Goal: Task Accomplishment & Management: Use online tool/utility

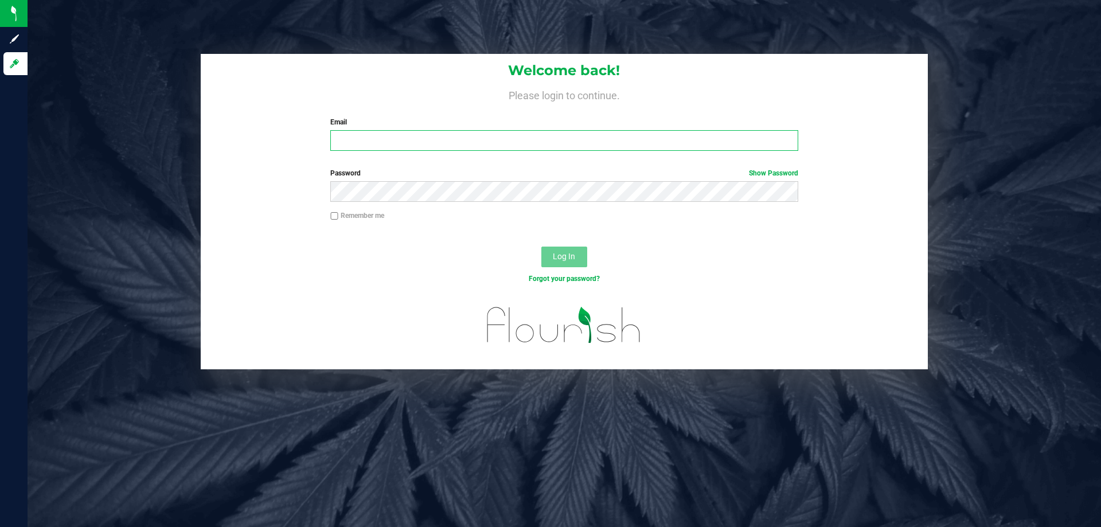
click at [413, 149] on input "Email" at bounding box center [563, 140] width 467 height 21
type input "[EMAIL_ADDRESS][DOMAIN_NAME]"
click at [541, 247] on button "Log In" at bounding box center [564, 257] width 46 height 21
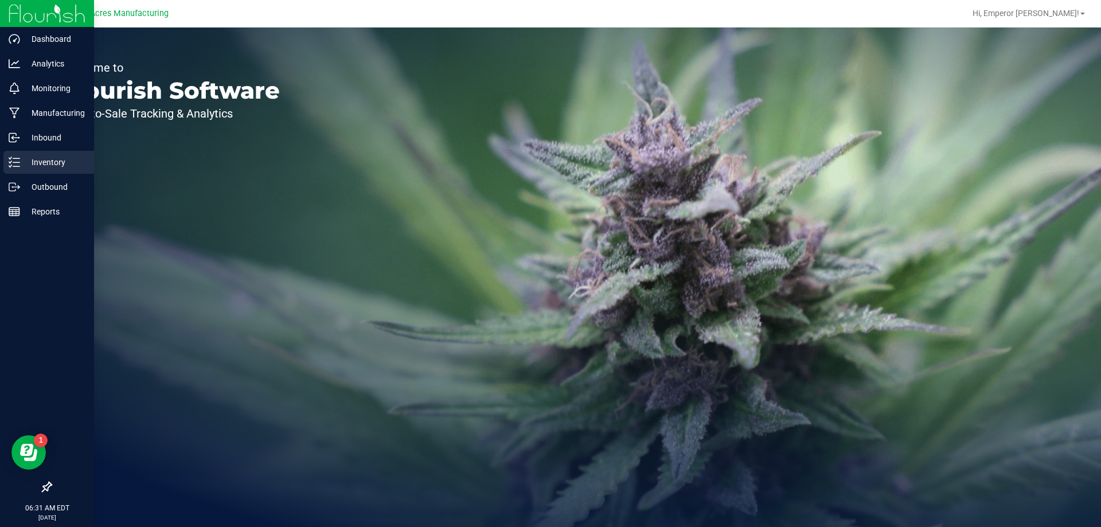
click at [56, 161] on p "Inventory" at bounding box center [54, 162] width 69 height 14
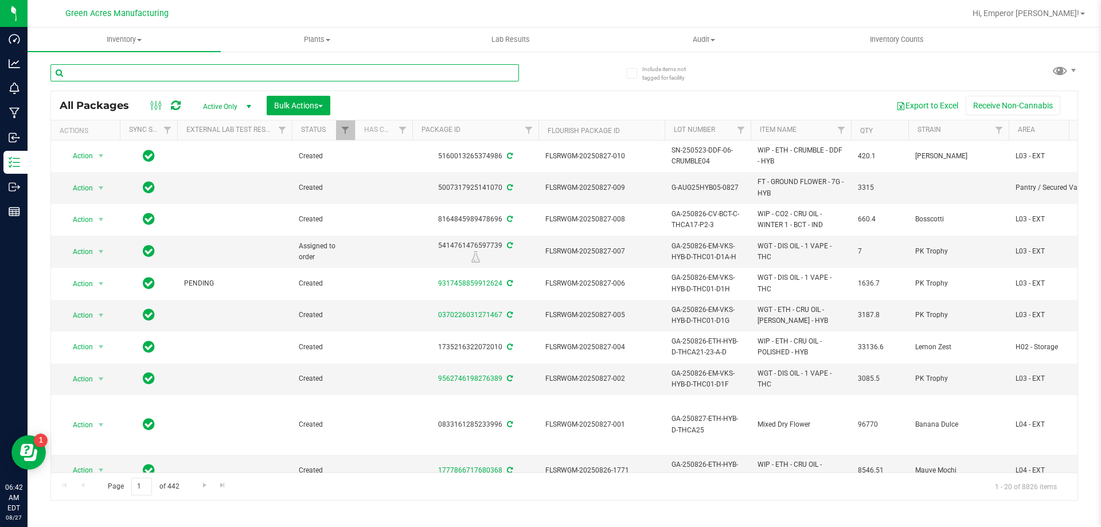
click at [249, 68] on input "text" at bounding box center [284, 72] width 468 height 17
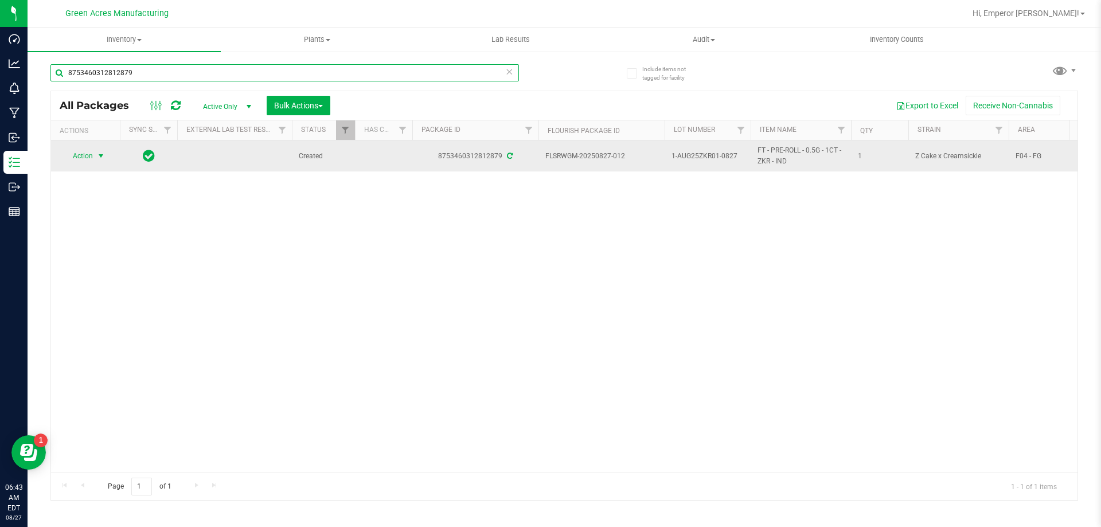
type input "8753460312812879"
click at [75, 146] on td "Action Action Adjust qty Create package Edit attributes Global inventory Locate…" at bounding box center [85, 155] width 69 height 31
click at [77, 160] on span "Action" at bounding box center [77, 156] width 31 height 16
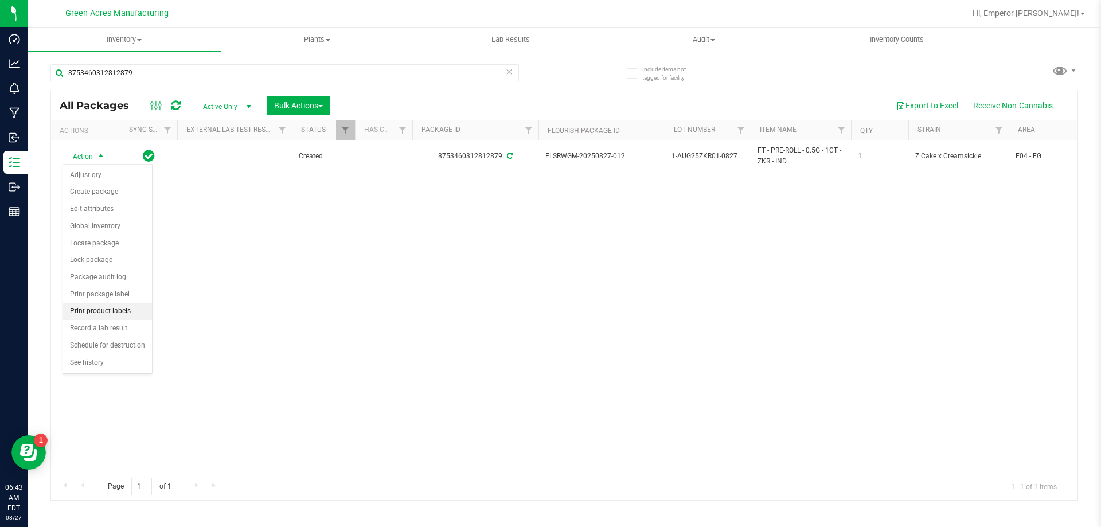
click at [127, 314] on li "Print product labels" at bounding box center [107, 311] width 89 height 17
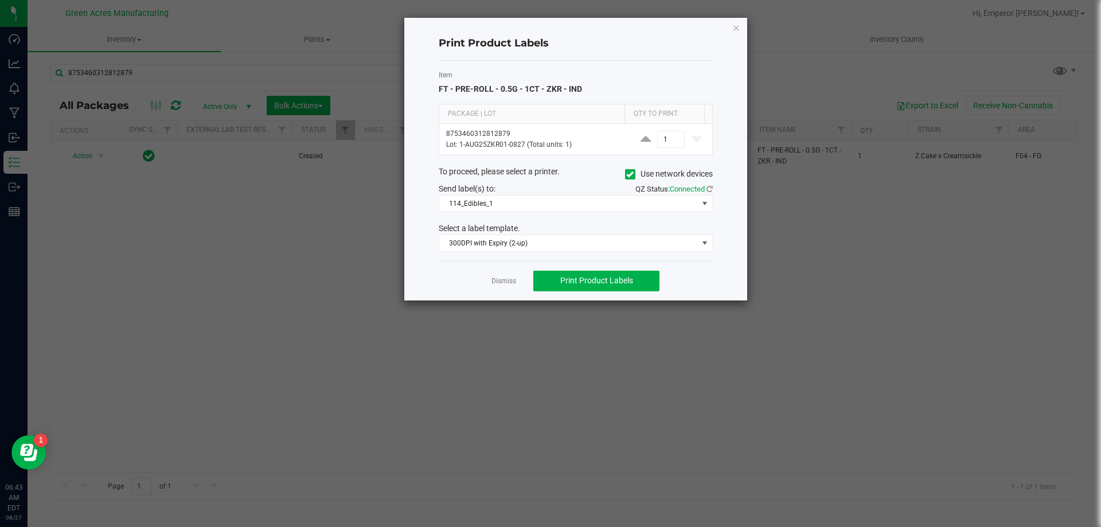
click at [632, 174] on icon at bounding box center [629, 174] width 7 height 0
click at [0, 0] on input "Use network devices" at bounding box center [0, 0] width 0 height 0
click at [593, 206] on span at bounding box center [568, 204] width 259 height 16
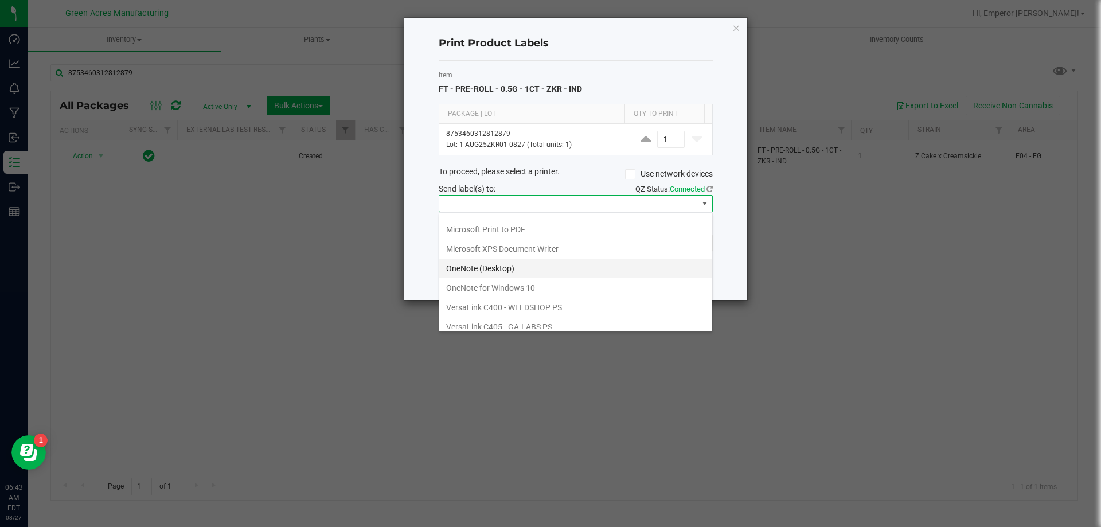
scroll to position [61, 0]
click at [511, 315] on ZPL "ZDesigner ZD410-300dpi ZPL" at bounding box center [575, 319] width 273 height 19
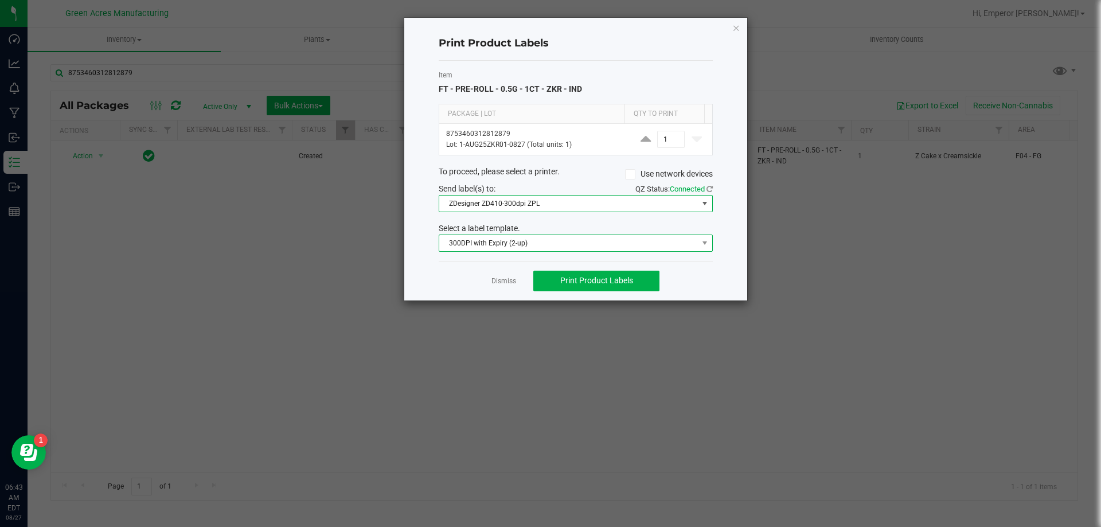
click at [571, 241] on span "300DPI with Expiry (2-up)" at bounding box center [568, 243] width 259 height 16
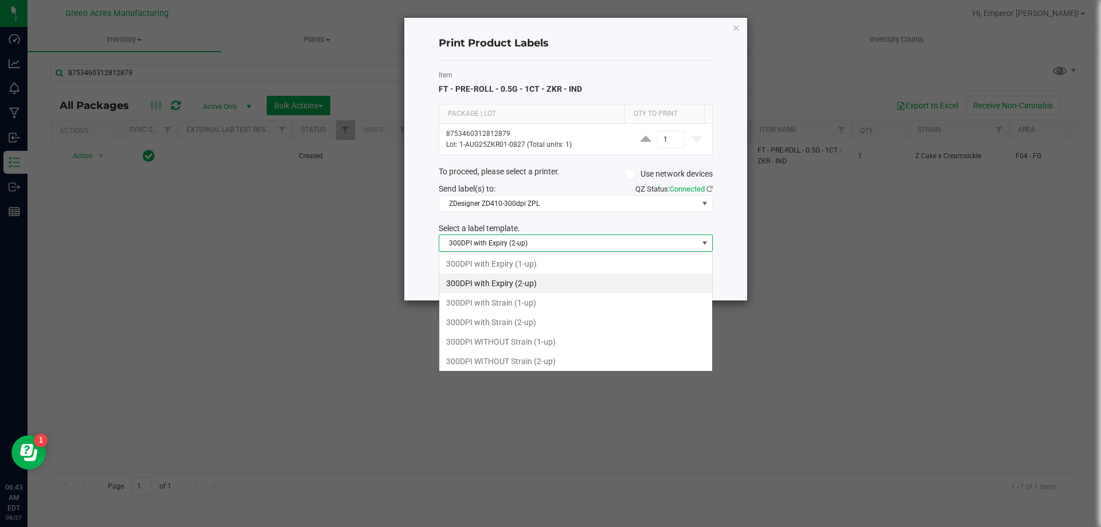
scroll to position [17, 274]
click at [556, 323] on li "300DPI with Strain (2-up)" at bounding box center [575, 321] width 273 height 19
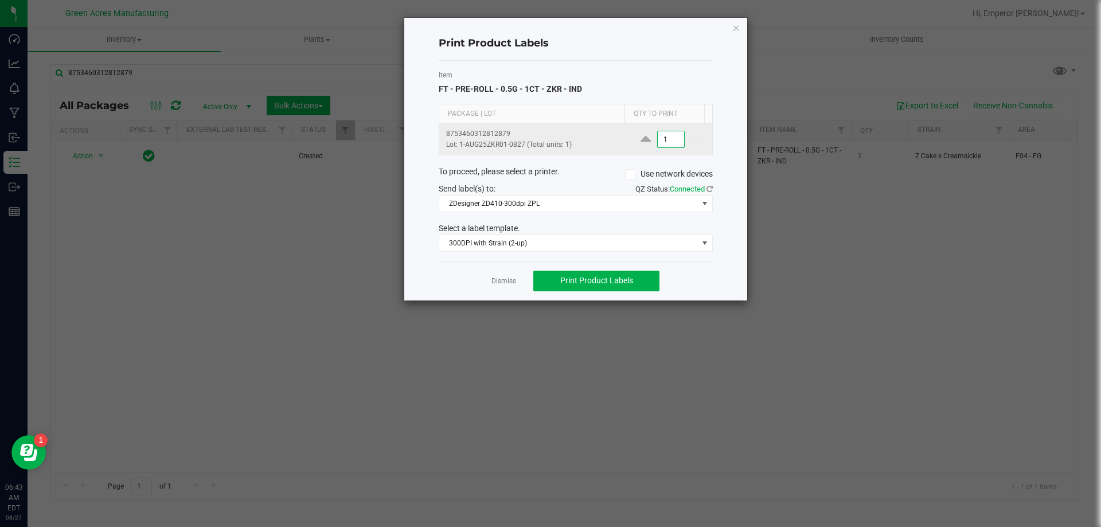
click at [664, 141] on input "1" at bounding box center [671, 139] width 26 height 16
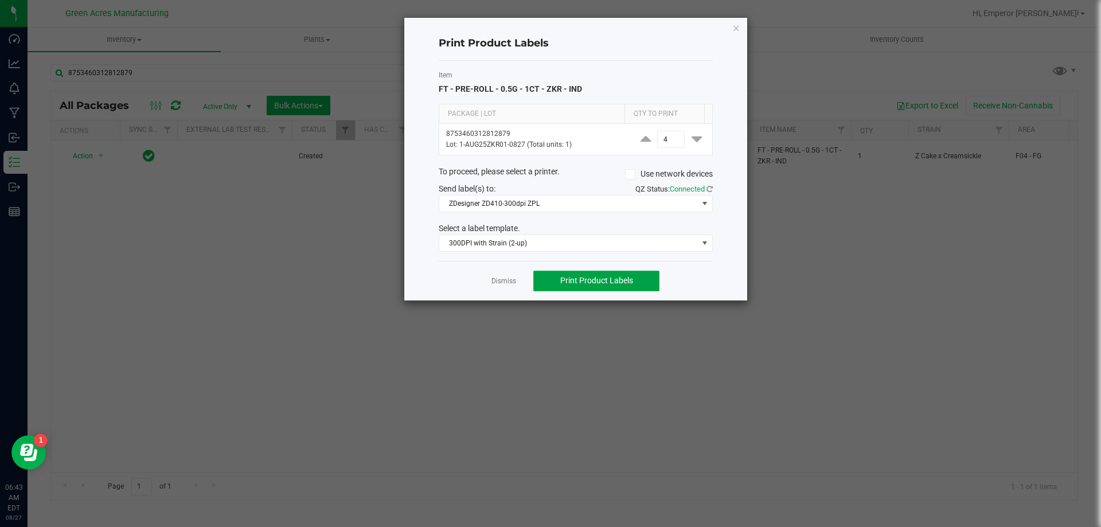
click at [598, 276] on span "Print Product Labels" at bounding box center [596, 280] width 73 height 9
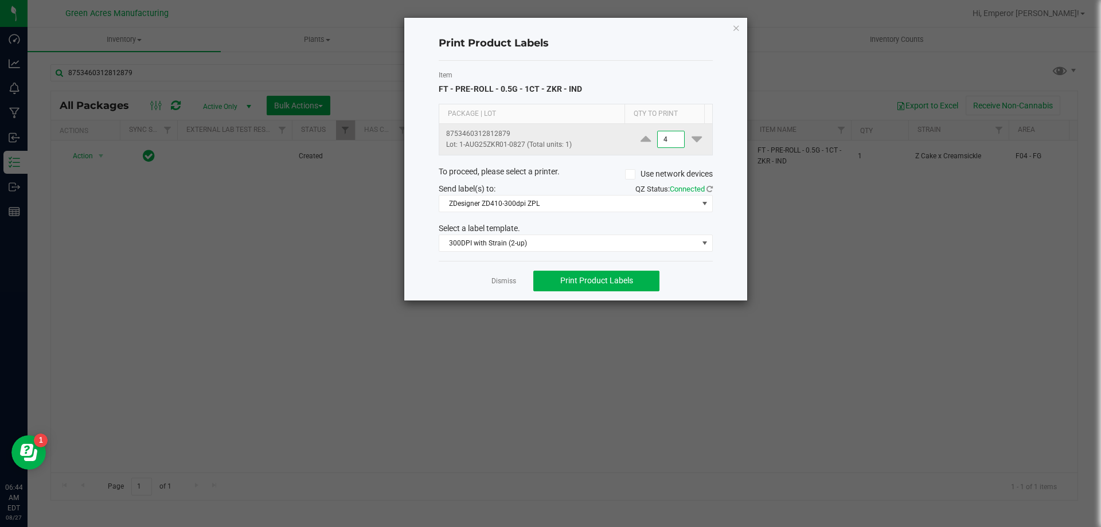
click at [661, 137] on input "4" at bounding box center [671, 139] width 26 height 16
type input "1,950"
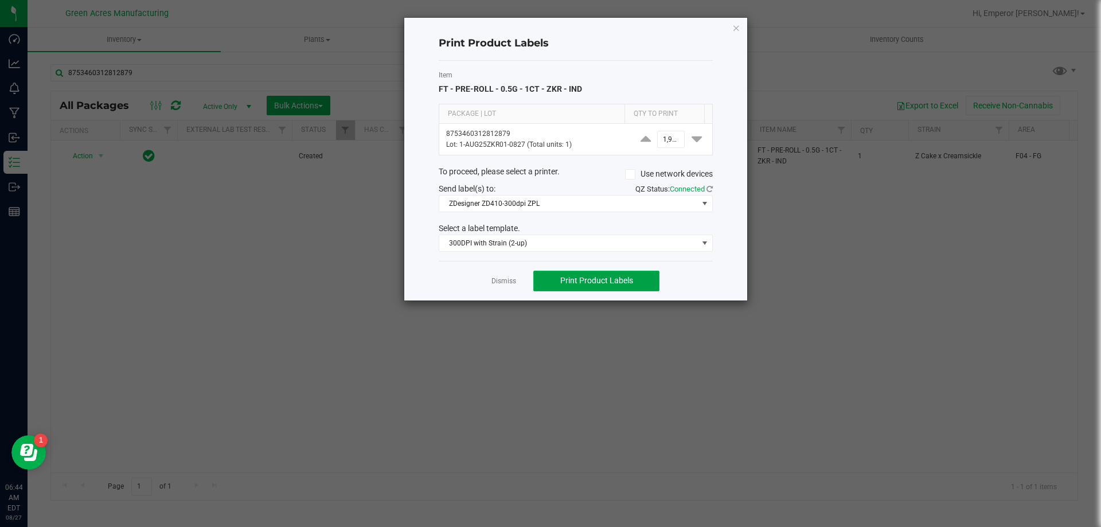
scroll to position [0, 0]
click at [627, 282] on span "Print Product Labels" at bounding box center [596, 280] width 73 height 9
click at [68, 255] on ngb-modal-window "Print Product Labels Item FT - PRE-ROLL - 0.5G - 1CT - ZKR - IND Package | Lot …" at bounding box center [555, 263] width 1110 height 527
click at [731, 32] on div "Print Product Labels Item FT - PRE-ROLL - 0.5G - 1CT - ZKR - IND Package | Lot …" at bounding box center [575, 159] width 343 height 283
click at [735, 29] on icon "button" at bounding box center [736, 28] width 8 height 14
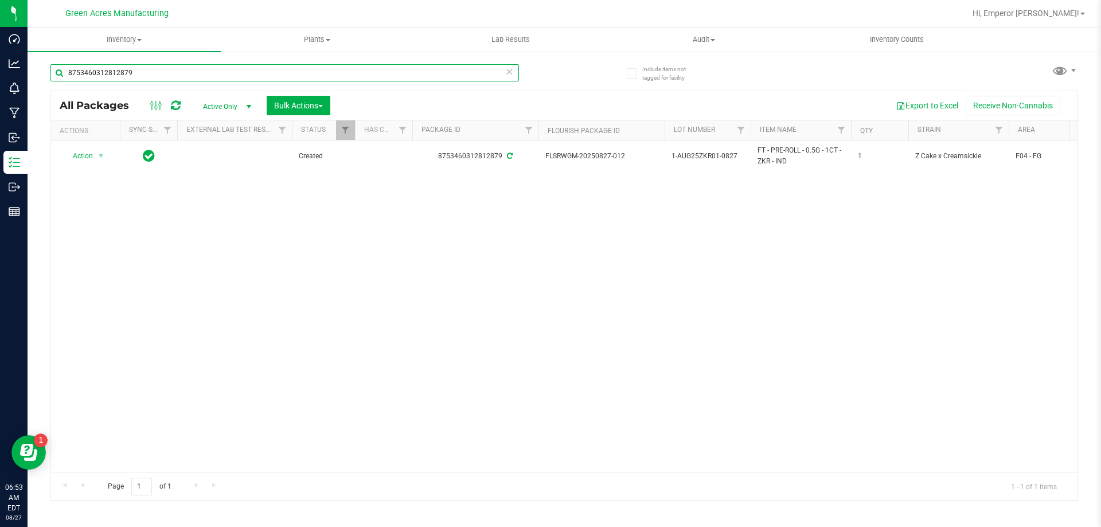
click at [161, 75] on input "8753460312812879" at bounding box center [284, 72] width 468 height 17
type input "875346031281287"
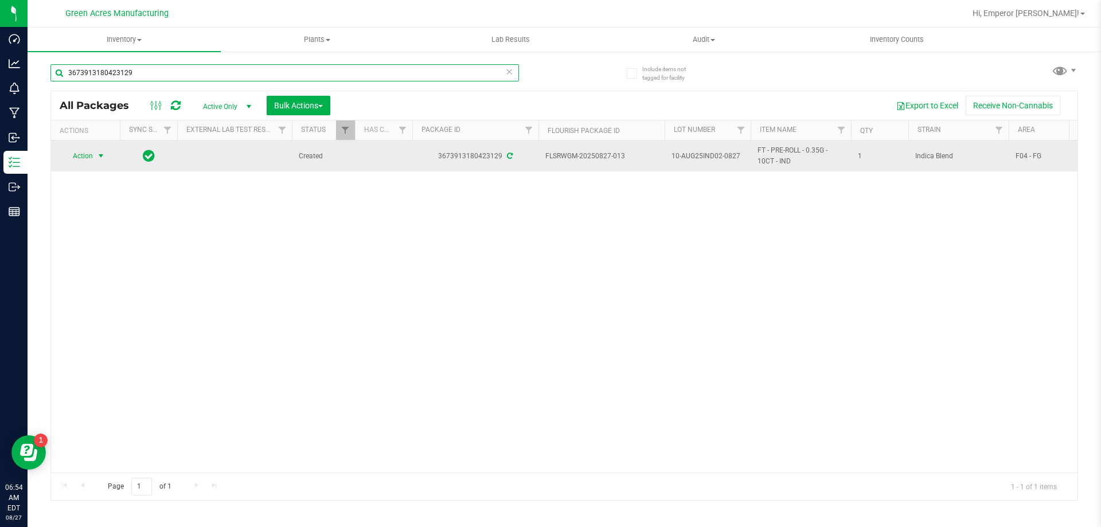
type input "3673913180423129"
click at [98, 152] on span "select" at bounding box center [100, 155] width 9 height 9
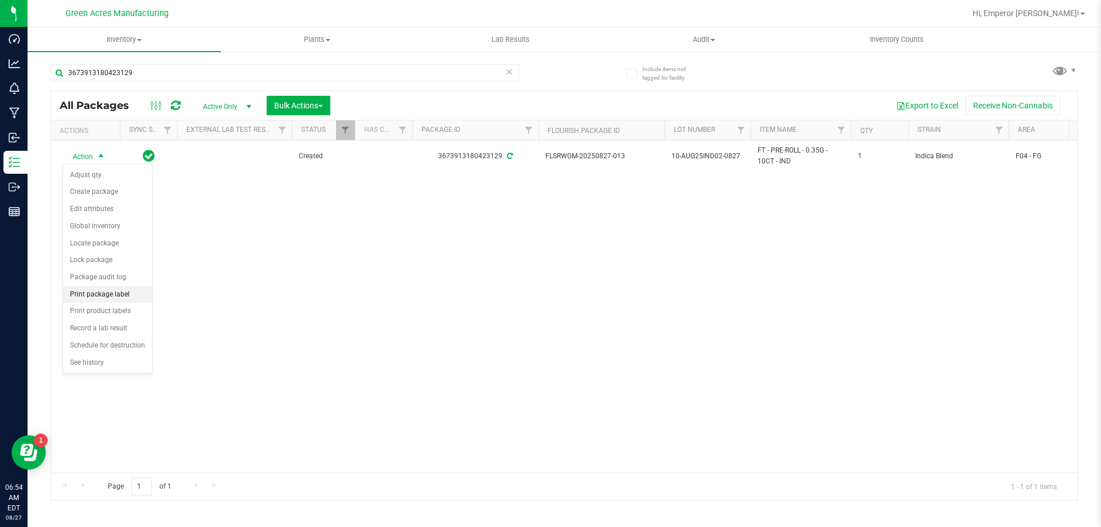
click at [101, 297] on li "Print package label" at bounding box center [107, 294] width 89 height 17
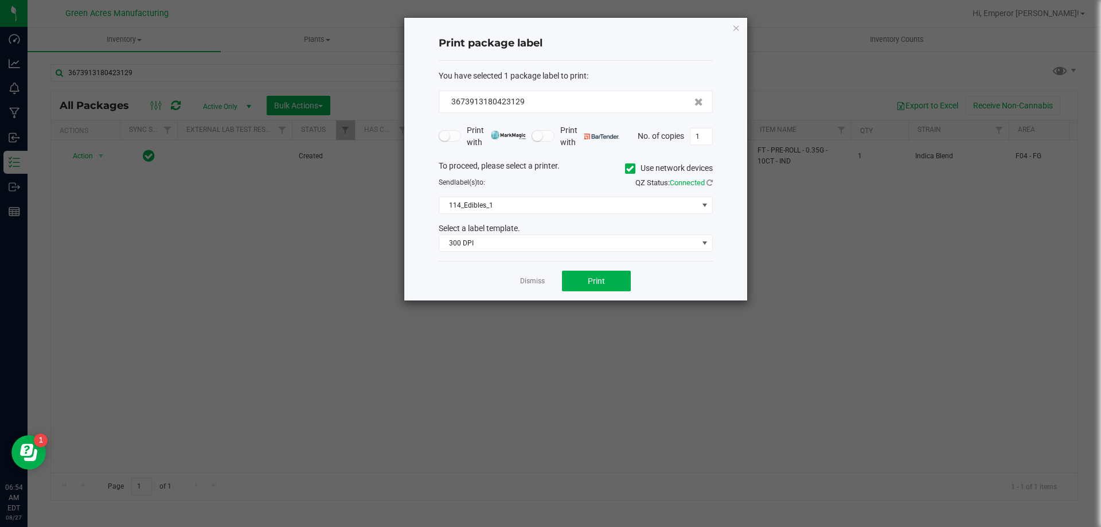
click at [629, 163] on span at bounding box center [630, 168] width 10 height 10
click at [0, 0] on input "Use network devices" at bounding box center [0, 0] width 0 height 0
click at [556, 206] on span at bounding box center [568, 205] width 259 height 16
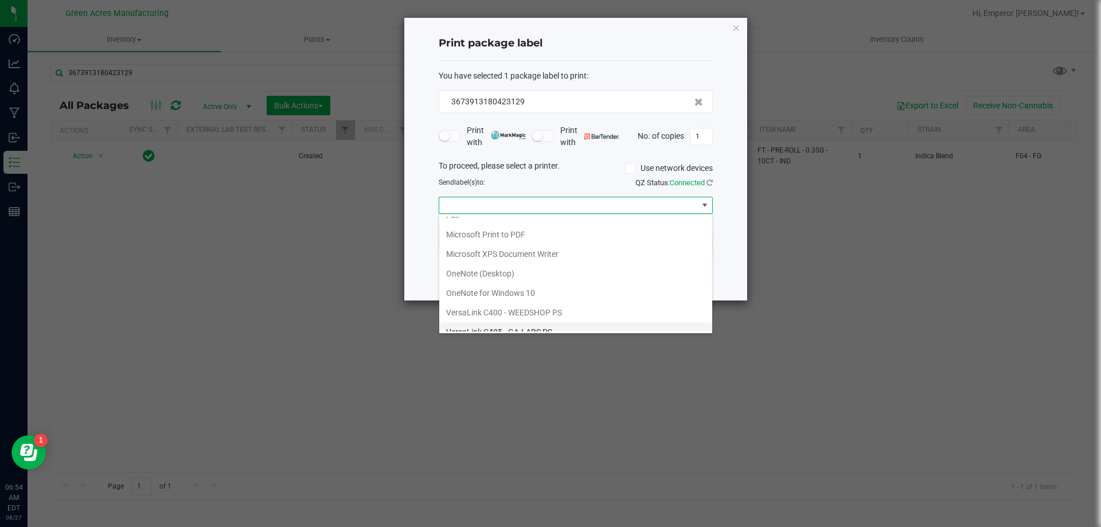
scroll to position [61, 0]
click at [530, 329] on ZPL "ZDesigner ZD410-300dpi ZPL" at bounding box center [575, 321] width 273 height 19
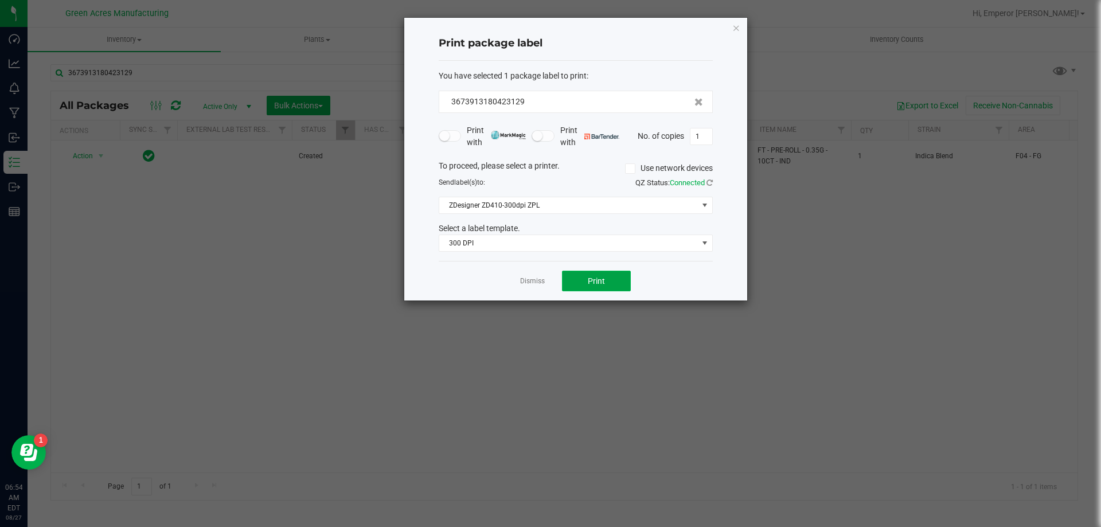
click at [608, 281] on button "Print" at bounding box center [596, 281] width 69 height 21
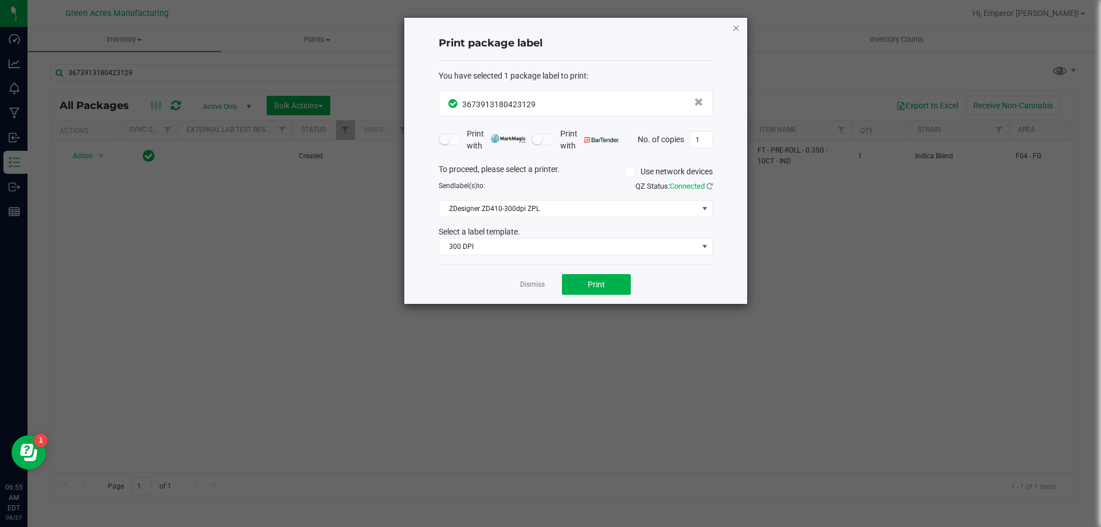
click at [737, 26] on icon "button" at bounding box center [736, 28] width 8 height 14
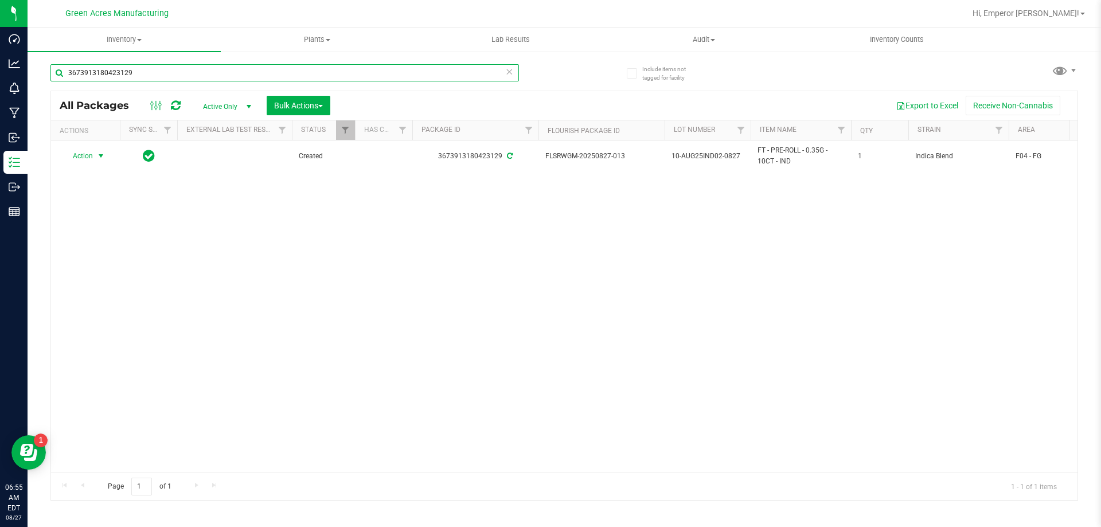
click at [150, 76] on input "3673913180423129" at bounding box center [284, 72] width 468 height 17
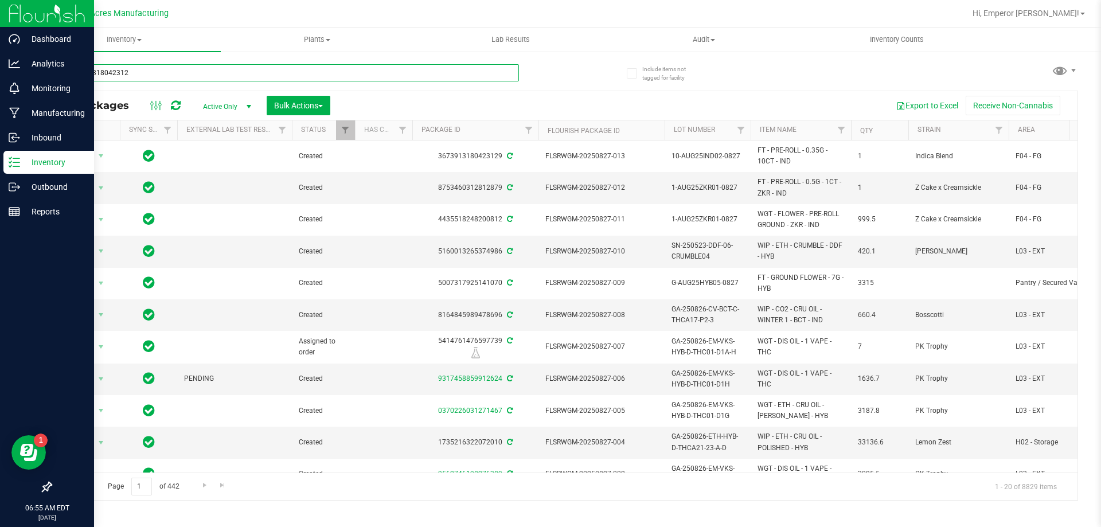
type input "3673913180423129"
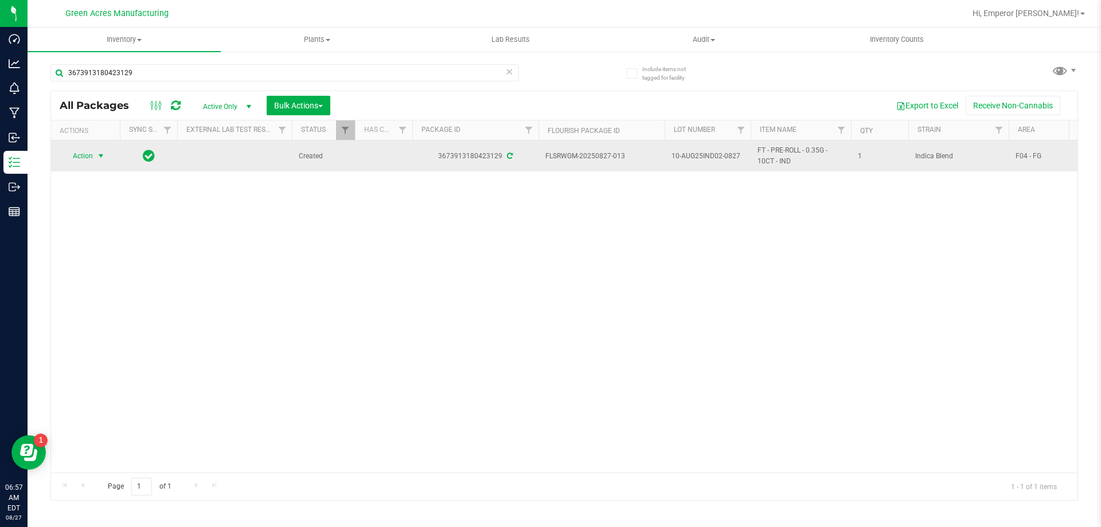
click at [72, 161] on span "Action" at bounding box center [77, 156] width 31 height 16
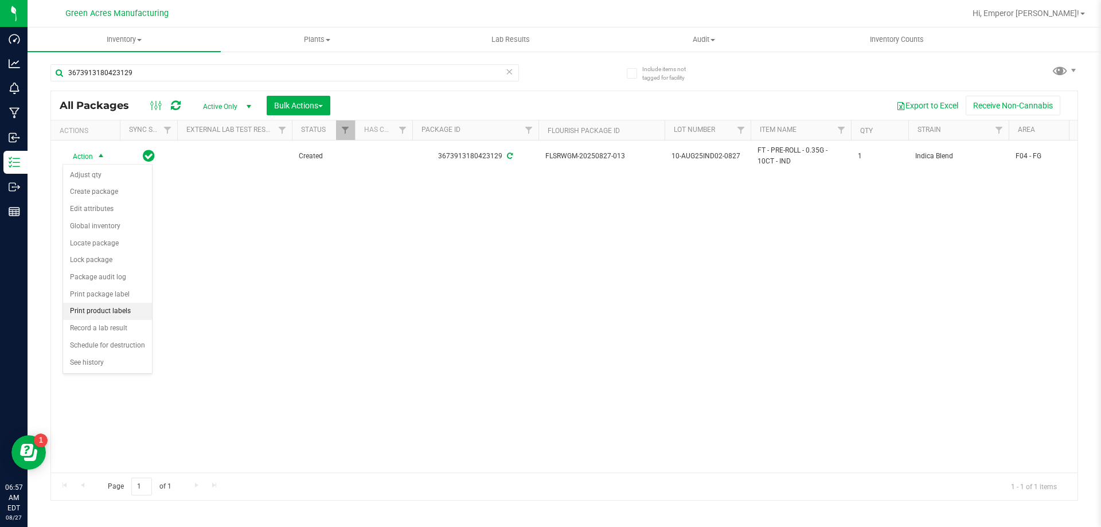
click at [125, 314] on li "Print product labels" at bounding box center [107, 311] width 89 height 17
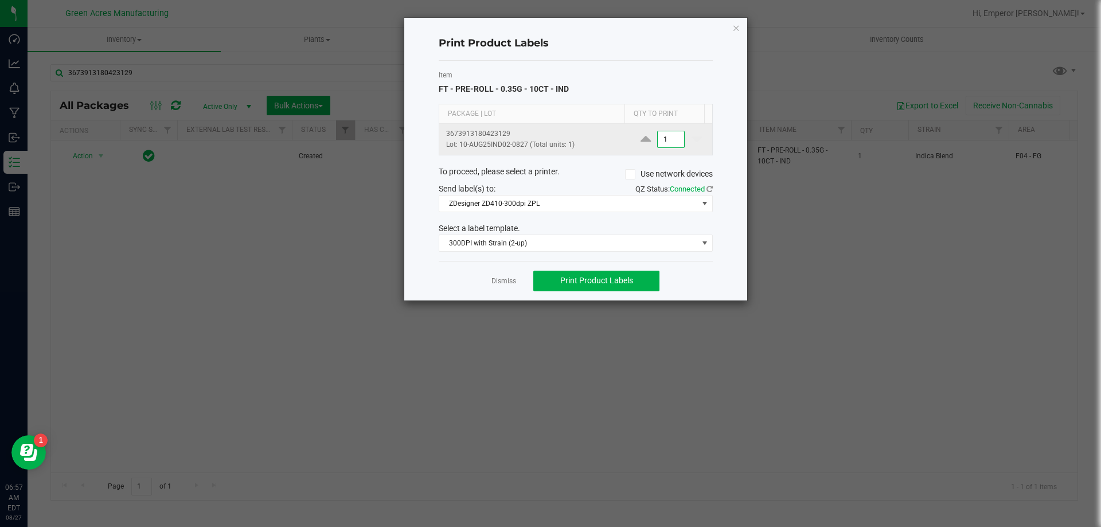
click at [670, 140] on input "1" at bounding box center [671, 139] width 26 height 16
type input "1"
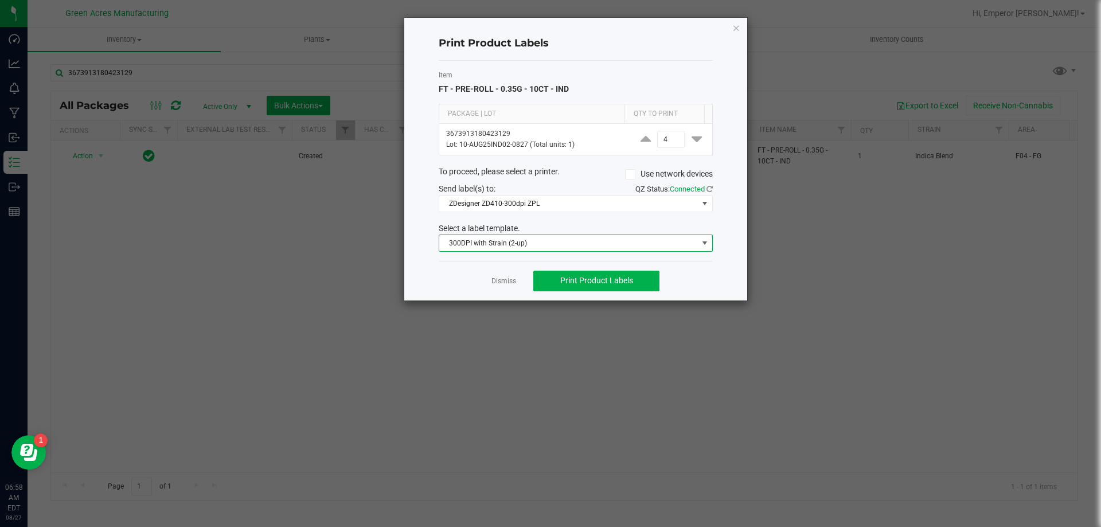
click at [649, 241] on span "300DPI with Strain (2-up)" at bounding box center [568, 243] width 259 height 16
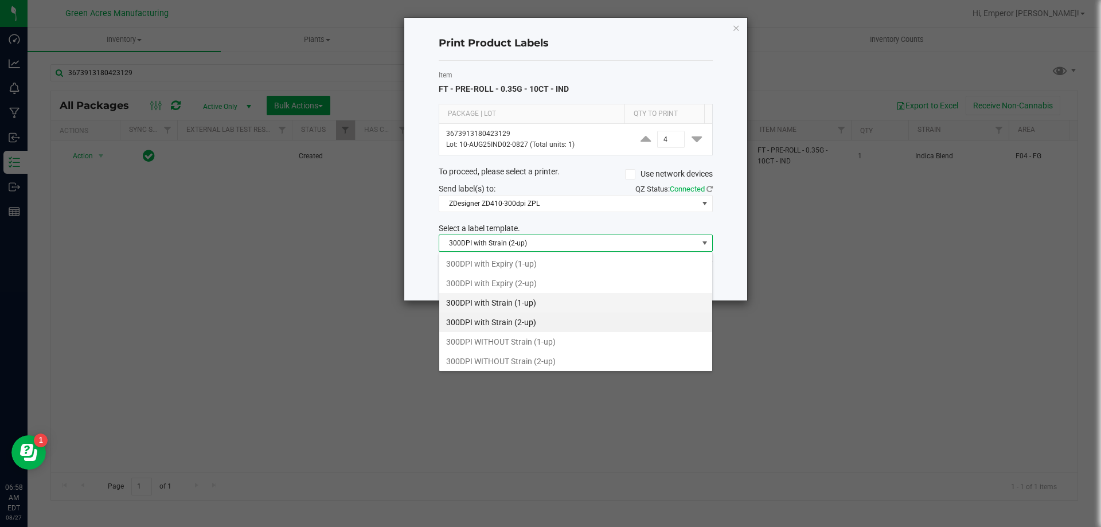
scroll to position [17, 274]
click at [589, 362] on li "300DPI WITHOUT Strain (2-up)" at bounding box center [575, 360] width 273 height 19
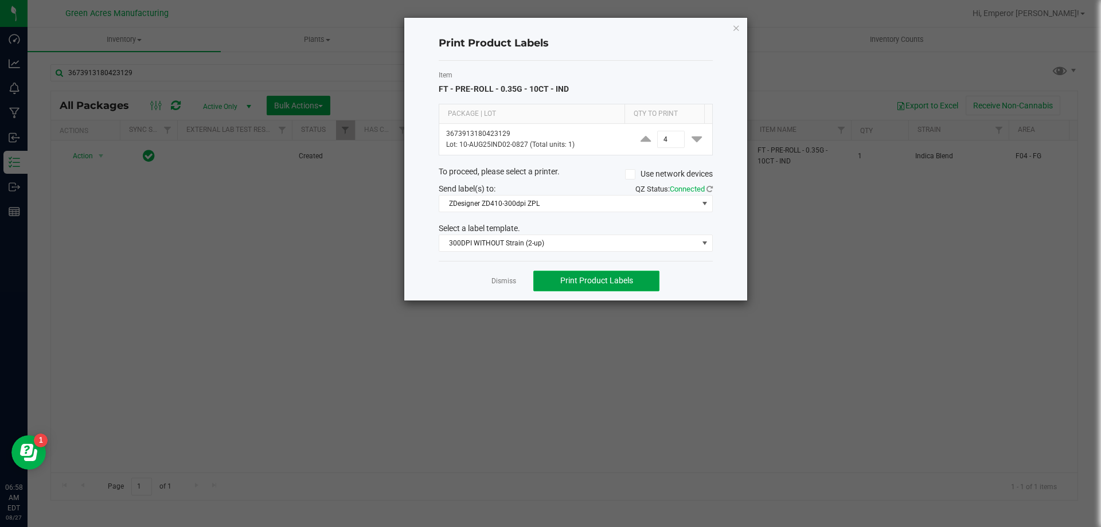
click at [621, 278] on span "Print Product Labels" at bounding box center [596, 280] width 73 height 9
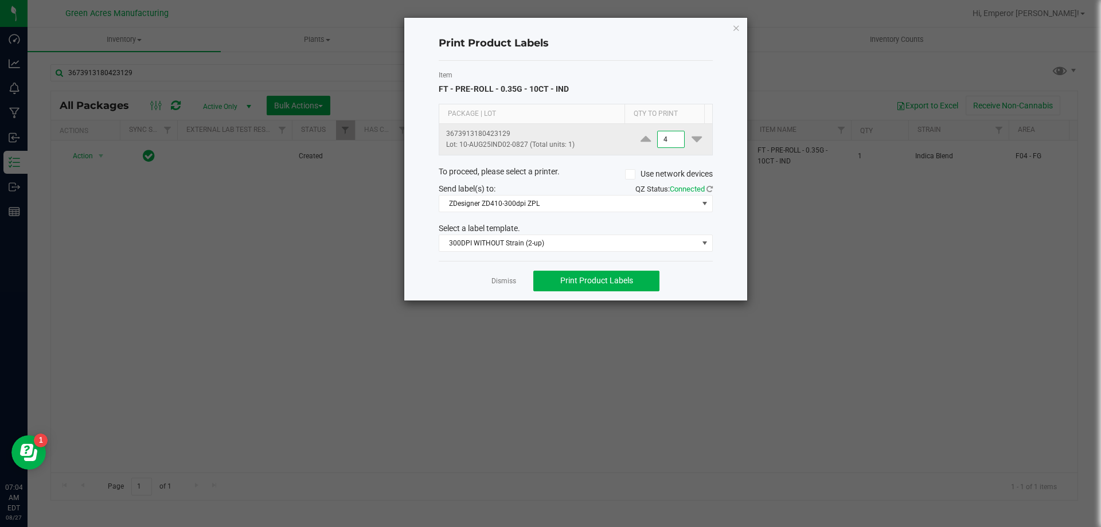
click at [658, 138] on input "4" at bounding box center [671, 139] width 26 height 16
click at [643, 288] on button "Print Product Labels" at bounding box center [596, 281] width 126 height 21
click at [658, 133] on input "1500" at bounding box center [671, 139] width 26 height 16
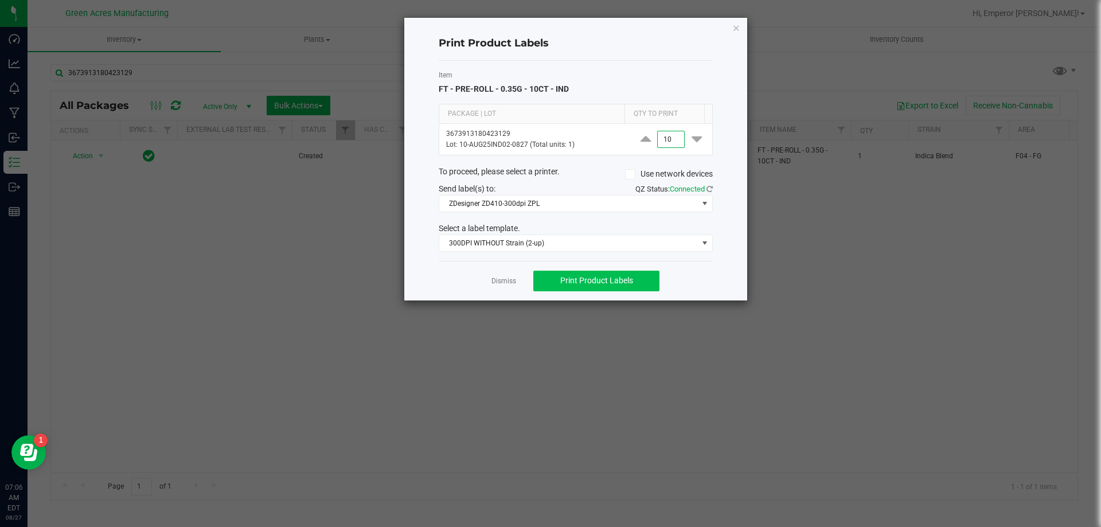
type input "10"
click at [652, 276] on button "Print Product Labels" at bounding box center [596, 281] width 126 height 21
